Goal: Task Accomplishment & Management: Manage account settings

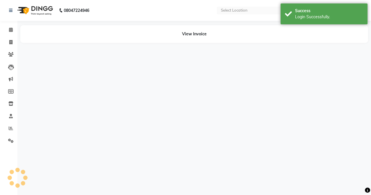
select select "en"
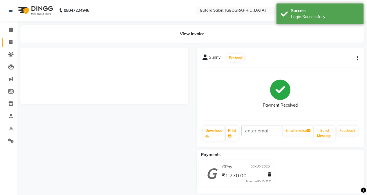
click at [11, 41] on icon at bounding box center [10, 42] width 3 height 4
select select "service"
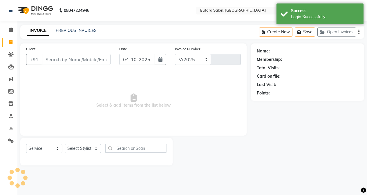
select select "6684"
type input "0786"
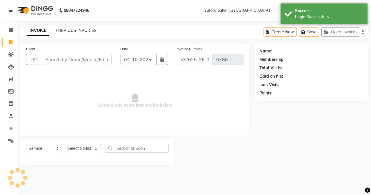
click at [74, 32] on link "PREVIOUS INVOICES" at bounding box center [76, 30] width 41 height 5
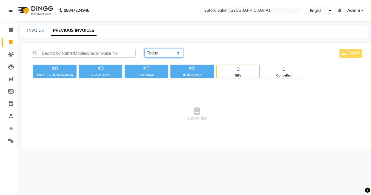
click at [165, 53] on select "Today Yesterday Custom Range" at bounding box center [163, 53] width 39 height 9
select select "yesterday"
click at [144, 49] on select "Today Yesterday Custom Range" at bounding box center [163, 53] width 39 height 9
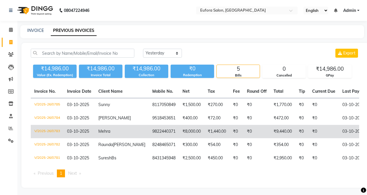
click at [154, 135] on td "9822440371" at bounding box center [164, 131] width 30 height 13
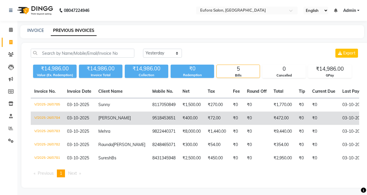
click at [149, 123] on td "9518453651" at bounding box center [164, 118] width 30 height 13
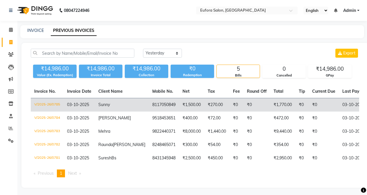
click at [118, 103] on td "Sunny" at bounding box center [122, 105] width 54 height 14
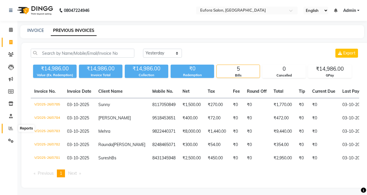
click at [14, 128] on span at bounding box center [11, 128] width 10 height 7
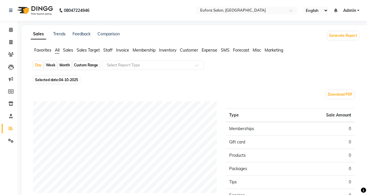
click at [68, 82] on span "04-10-2025" at bounding box center [68, 80] width 19 height 4
select select "10"
select select "2025"
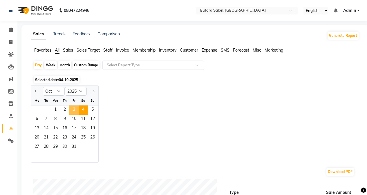
click at [72, 113] on span "3" at bounding box center [73, 110] width 9 height 9
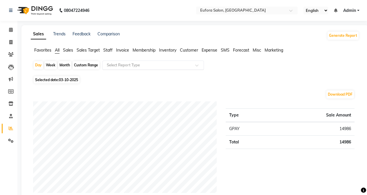
click at [131, 66] on input "text" at bounding box center [147, 65] width 83 height 6
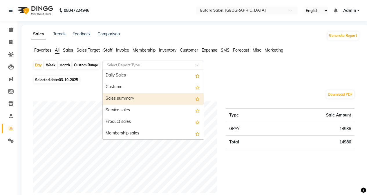
click at [130, 101] on div "Sales summary" at bounding box center [153, 99] width 101 height 12
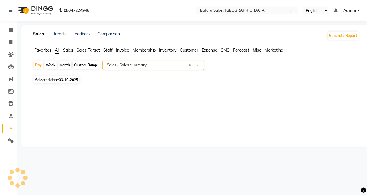
select select "filtered_report"
select select "pdf"
click at [66, 52] on span "Sales" at bounding box center [68, 50] width 10 height 5
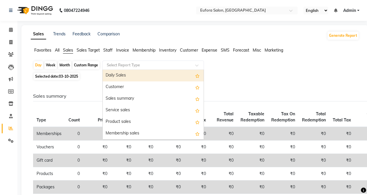
click at [134, 68] on input "text" at bounding box center [147, 65] width 83 height 6
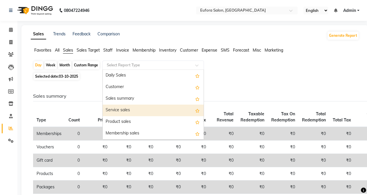
click at [126, 108] on div "Service sales" at bounding box center [153, 111] width 101 height 12
select select "filtered_report"
select select "pdf"
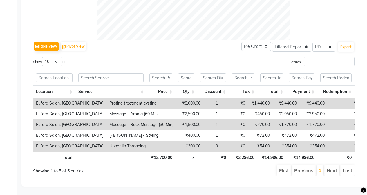
scroll to position [250, 0]
click at [331, 166] on li "Next" at bounding box center [331, 170] width 15 height 10
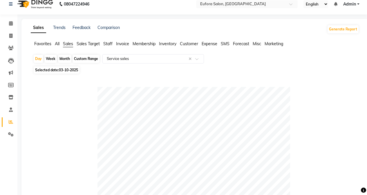
scroll to position [0, 0]
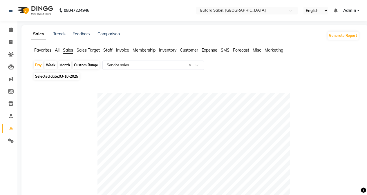
click at [59, 51] on span "All" at bounding box center [57, 50] width 5 height 5
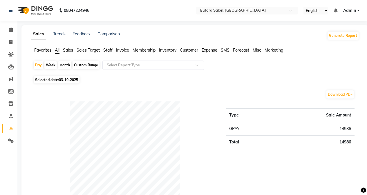
click at [72, 52] on span "Sales" at bounding box center [68, 50] width 10 height 5
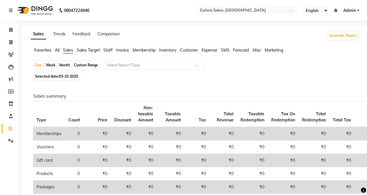
click at [351, 14] on ul "English ENGLISH Español العربية मराठी हिंदी ગુજરાતી தமிழ் 中文 Notifications noth…" at bounding box center [331, 11] width 62 height 8
click at [350, 12] on span "Admin" at bounding box center [349, 11] width 13 height 6
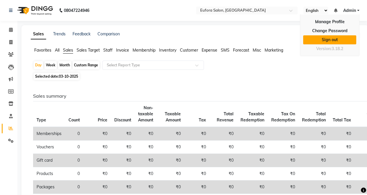
click at [331, 39] on link "Sign out" at bounding box center [329, 39] width 53 height 9
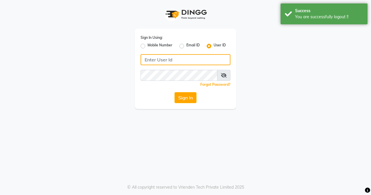
type input "9810318377"
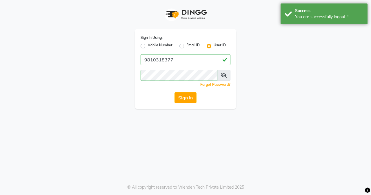
click at [148, 47] on label "Mobile Number" at bounding box center [160, 46] width 25 height 7
click at [148, 46] on input "Mobile Number" at bounding box center [150, 45] width 4 height 4
radio input "true"
radio input "false"
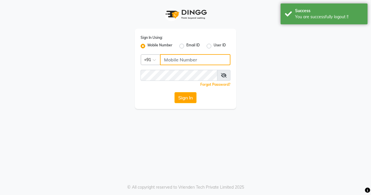
click at [166, 56] on input "Username" at bounding box center [195, 59] width 70 height 11
type input "9810318377"
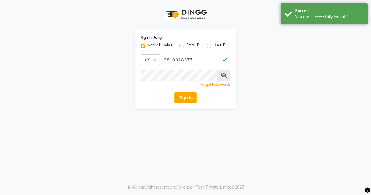
click at [180, 98] on button "Sign In" at bounding box center [186, 97] width 22 height 11
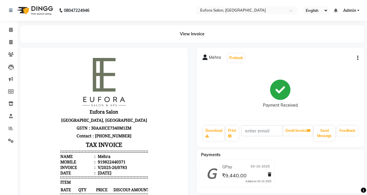
click at [358, 59] on div "Mehra Prebook Payment Received Download Print Email Invoice Send Message Feedba…" at bounding box center [281, 98] width 168 height 100
click at [356, 59] on button "button" at bounding box center [356, 58] width 3 height 6
click at [330, 67] on div "Edit Invoice" at bounding box center [329, 65] width 40 height 7
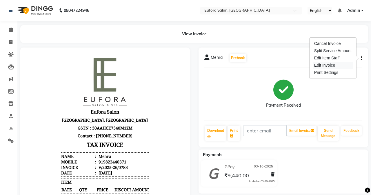
select select "service"
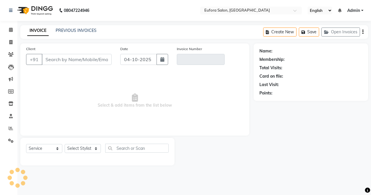
type input "9822440371"
type input "V/2025-26/0783"
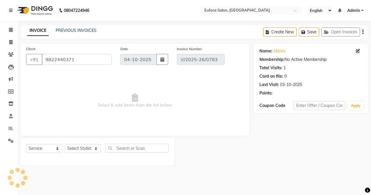
type input "03-10-2025"
select select "select"
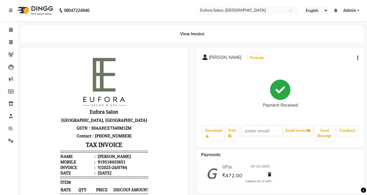
click at [358, 58] on icon "button" at bounding box center [357, 58] width 1 height 0
click at [319, 65] on div "Edit Invoice" at bounding box center [329, 65] width 40 height 7
select select "service"
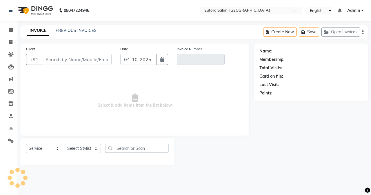
type input "9518453651"
type input "V/2025-26/0784"
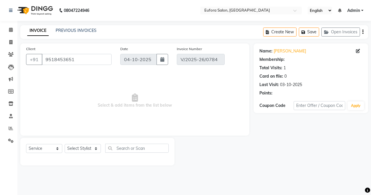
type input "03-10-2025"
select select "select"
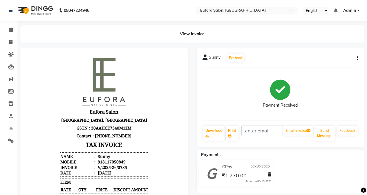
click at [357, 58] on icon "button" at bounding box center [357, 58] width 1 height 0
click at [313, 66] on div "Edit Invoice" at bounding box center [329, 65] width 40 height 7
select select "service"
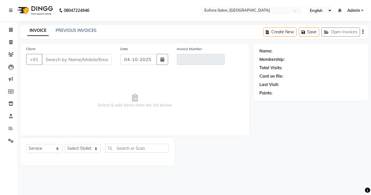
type input "8117050849"
type input "V/2025-26/0785"
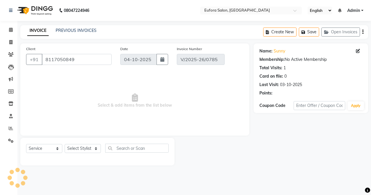
type input "03-10-2025"
select select "select"
